Goal: Transaction & Acquisition: Obtain resource

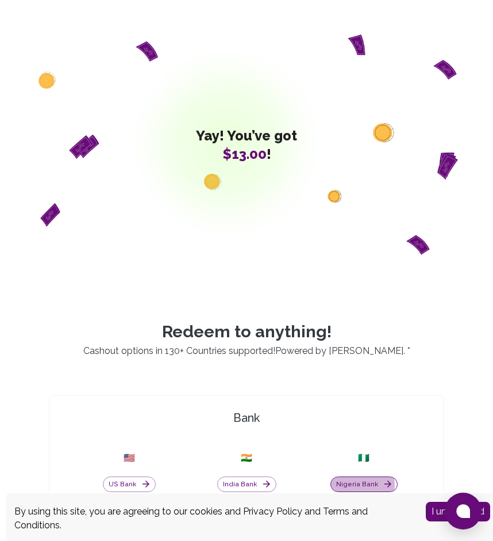
click at [357, 485] on button "Nigeria Bank" at bounding box center [364, 484] width 67 height 16
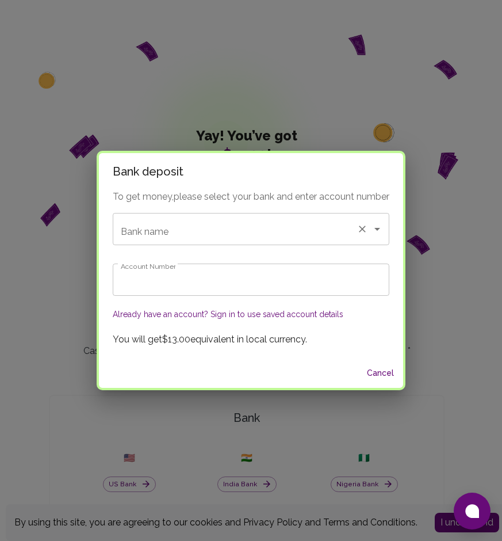
click at [195, 229] on input "Bank name" at bounding box center [235, 229] width 234 height 22
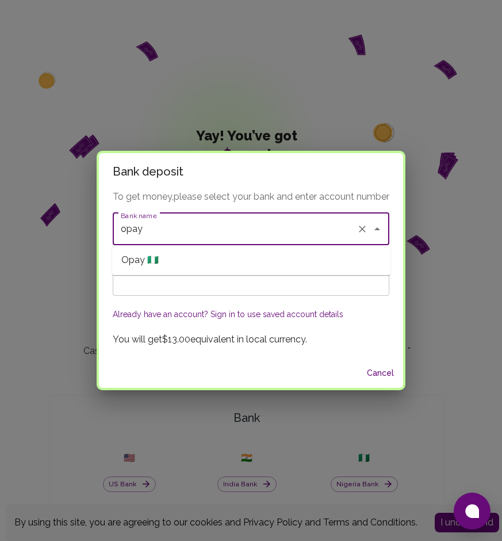
click at [136, 256] on span "Opay 🇳🇬" at bounding box center [139, 260] width 37 height 14
type input "Opay"
click at [135, 282] on input "Account Number" at bounding box center [251, 279] width 277 height 32
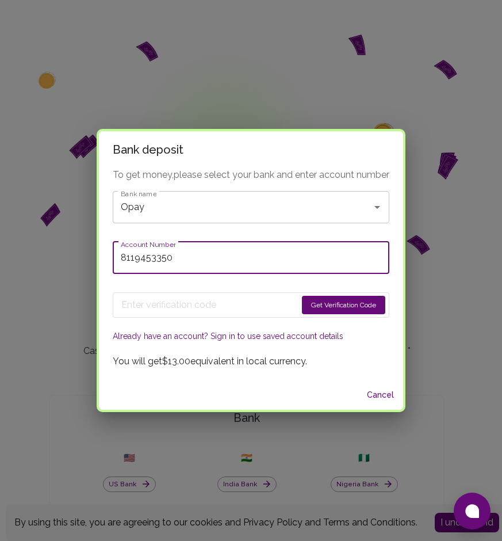
type input "8119453350"
click at [325, 309] on button "Get Verification Code" at bounding box center [343, 305] width 83 height 18
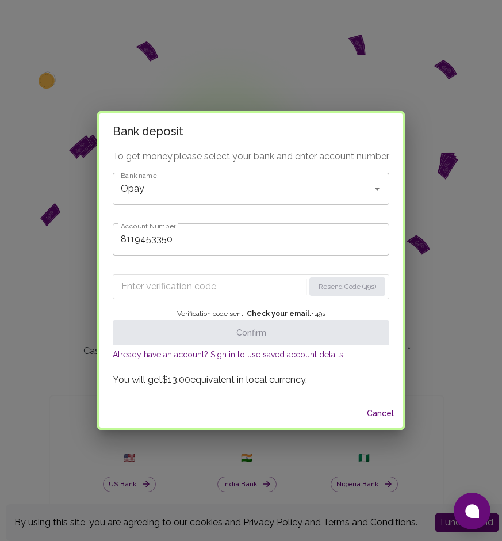
click at [160, 281] on input "Enter verification code" at bounding box center [212, 286] width 183 height 18
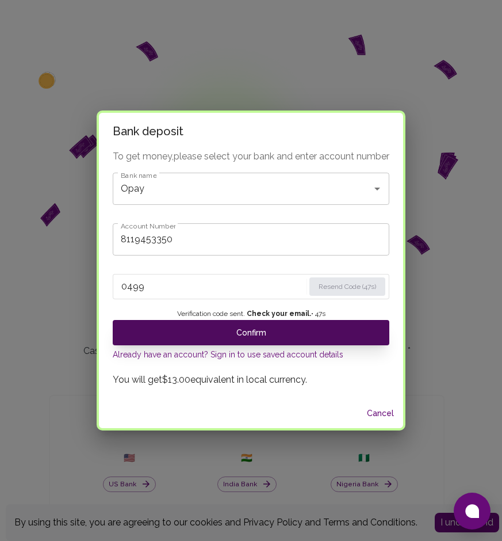
type input "0499"
click at [233, 333] on button "Confirm" at bounding box center [251, 332] width 277 height 25
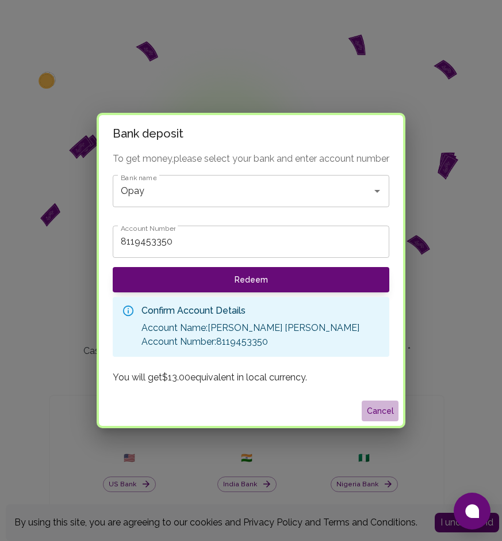
click at [390, 410] on button "Cancel" at bounding box center [380, 410] width 37 height 21
